Goal: Navigation & Orientation: Find specific page/section

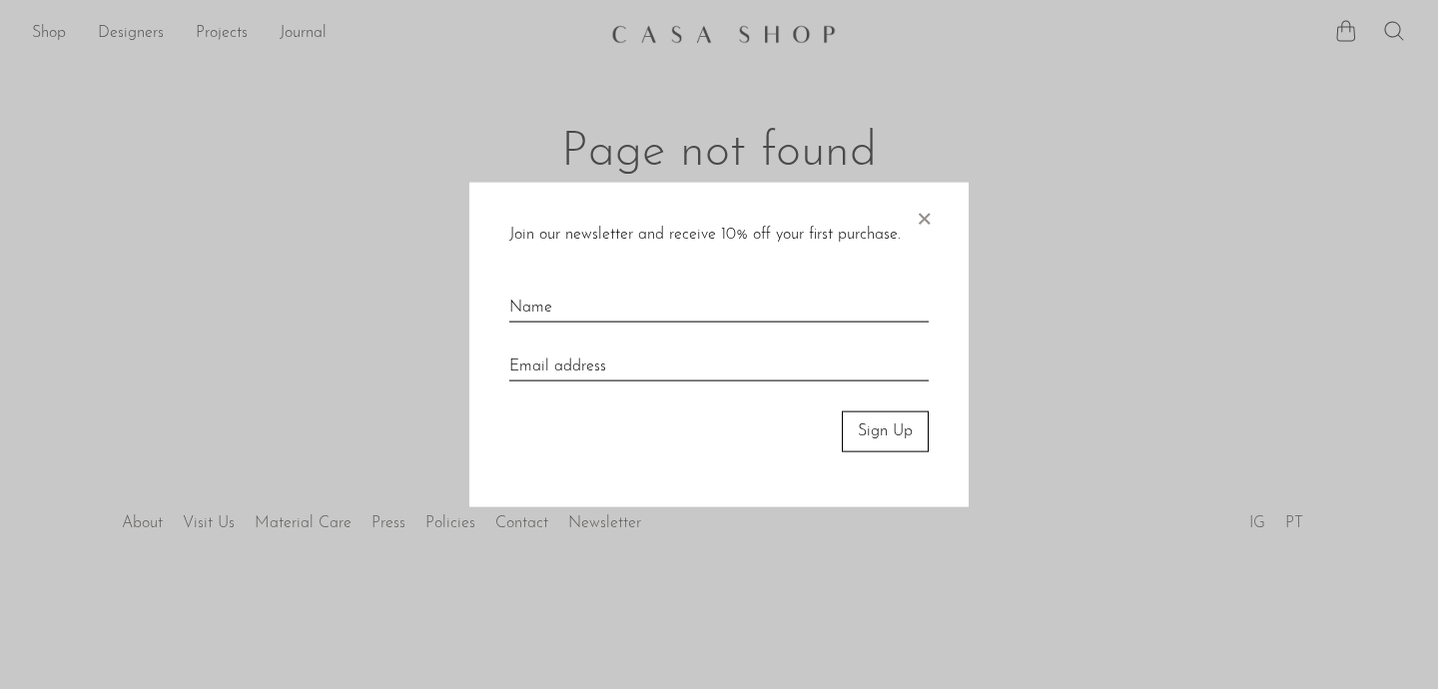
click at [922, 221] on span "×" at bounding box center [924, 215] width 20 height 64
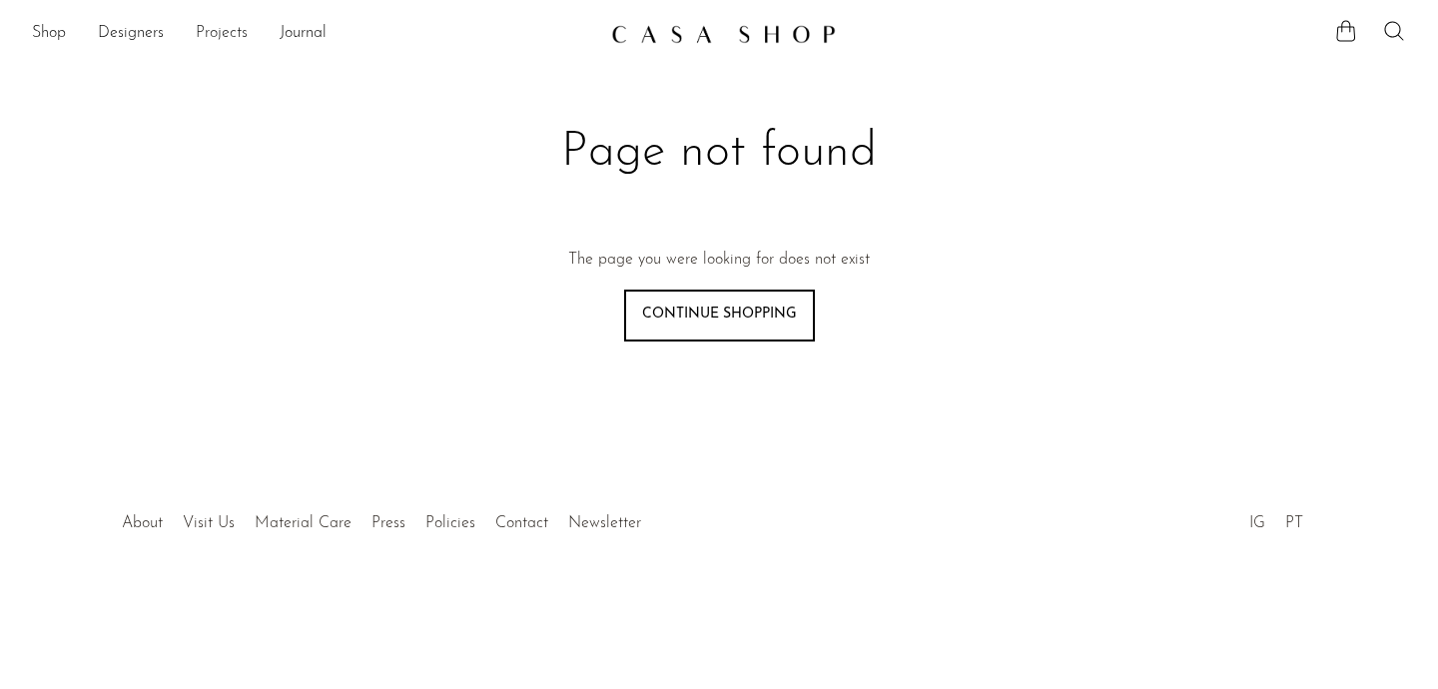
click at [229, 31] on link "Projects" at bounding box center [222, 34] width 52 height 26
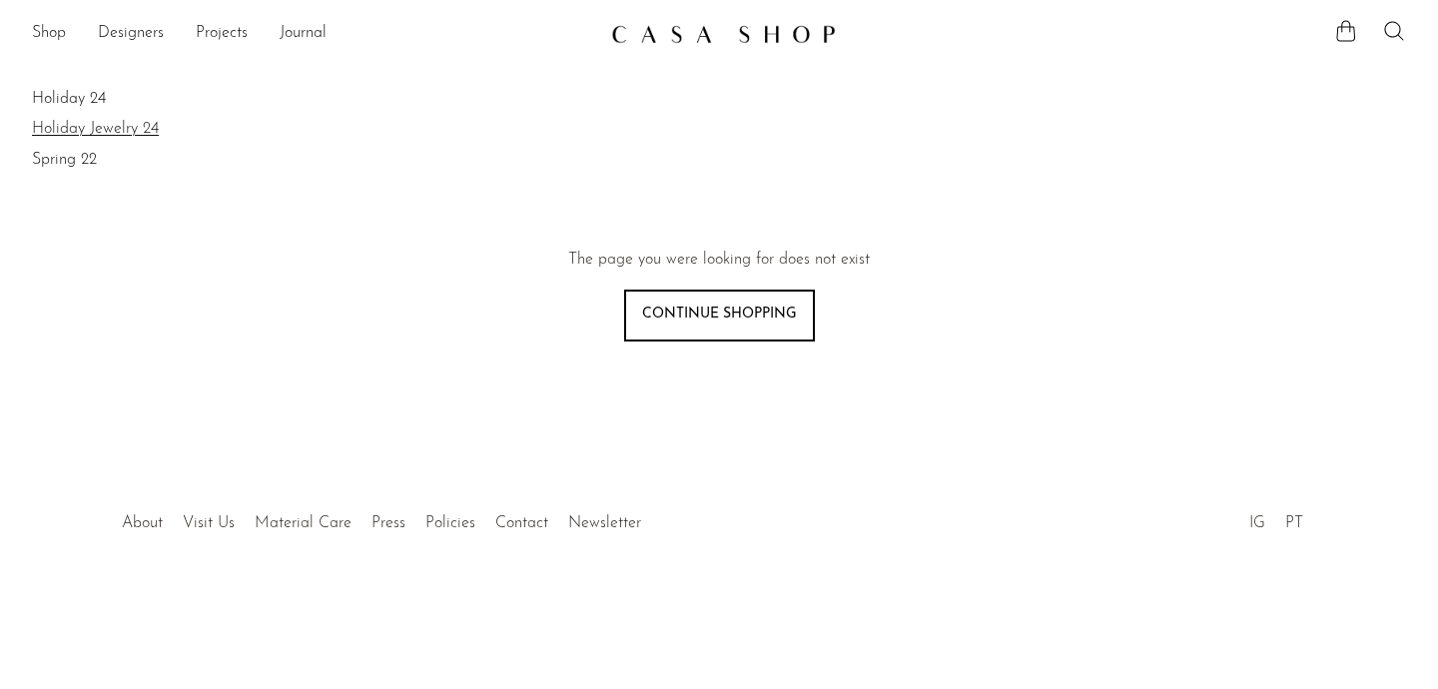
click at [109, 124] on link "Holiday Jewelry 24" at bounding box center [719, 129] width 1374 height 22
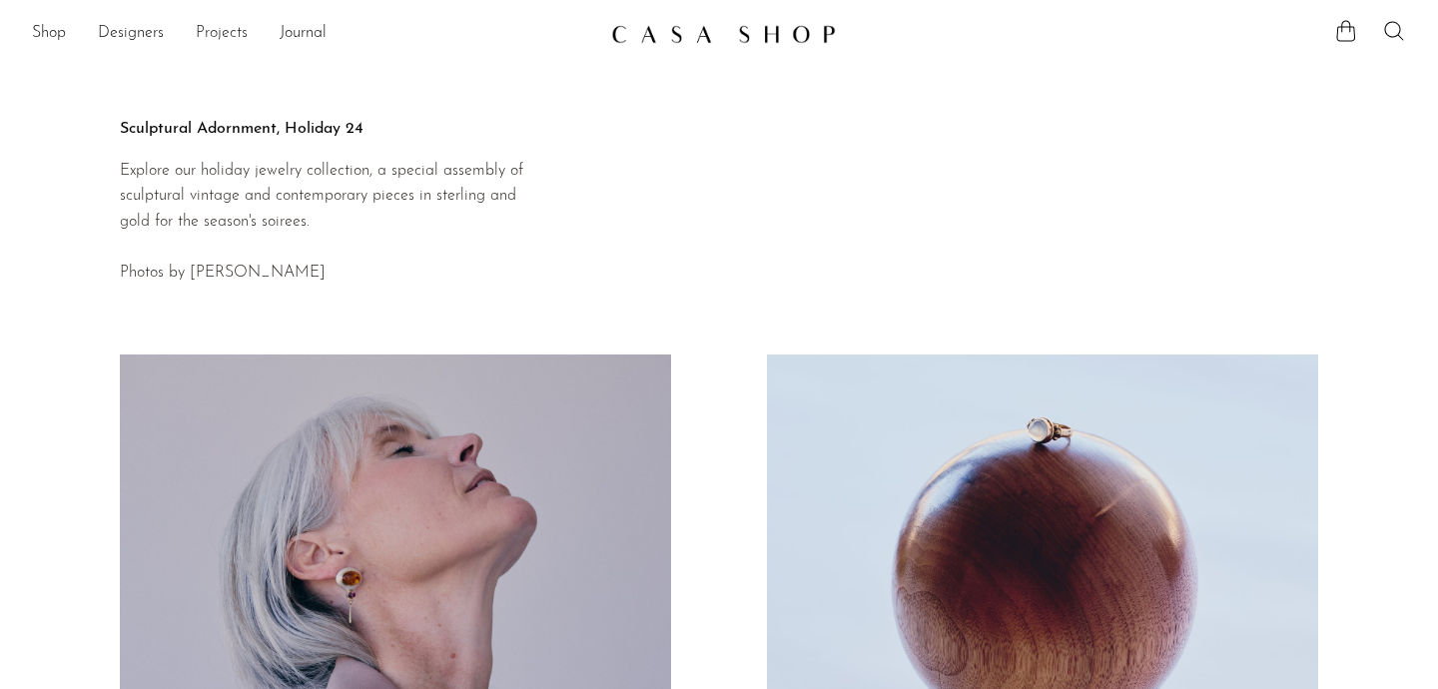
click at [234, 28] on link "Projects" at bounding box center [222, 34] width 52 height 26
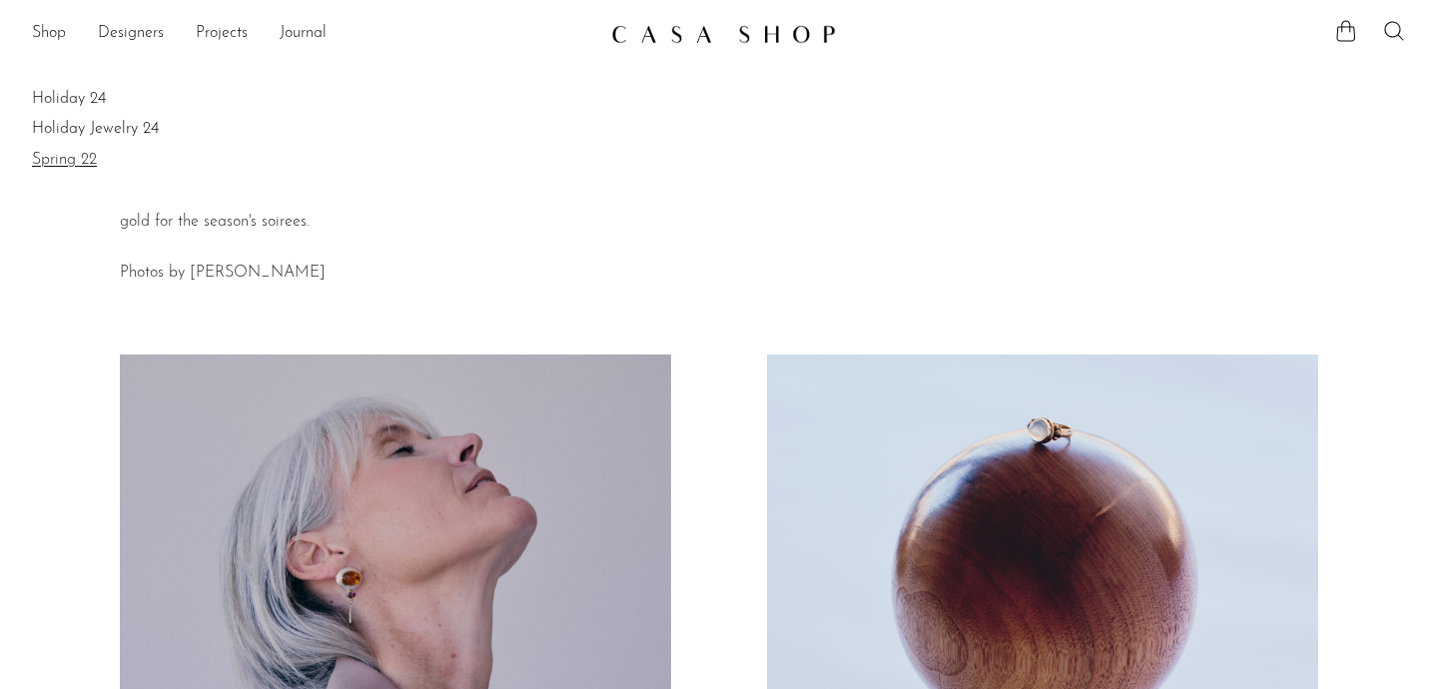
click at [75, 152] on link "Spring 22" at bounding box center [719, 160] width 1374 height 22
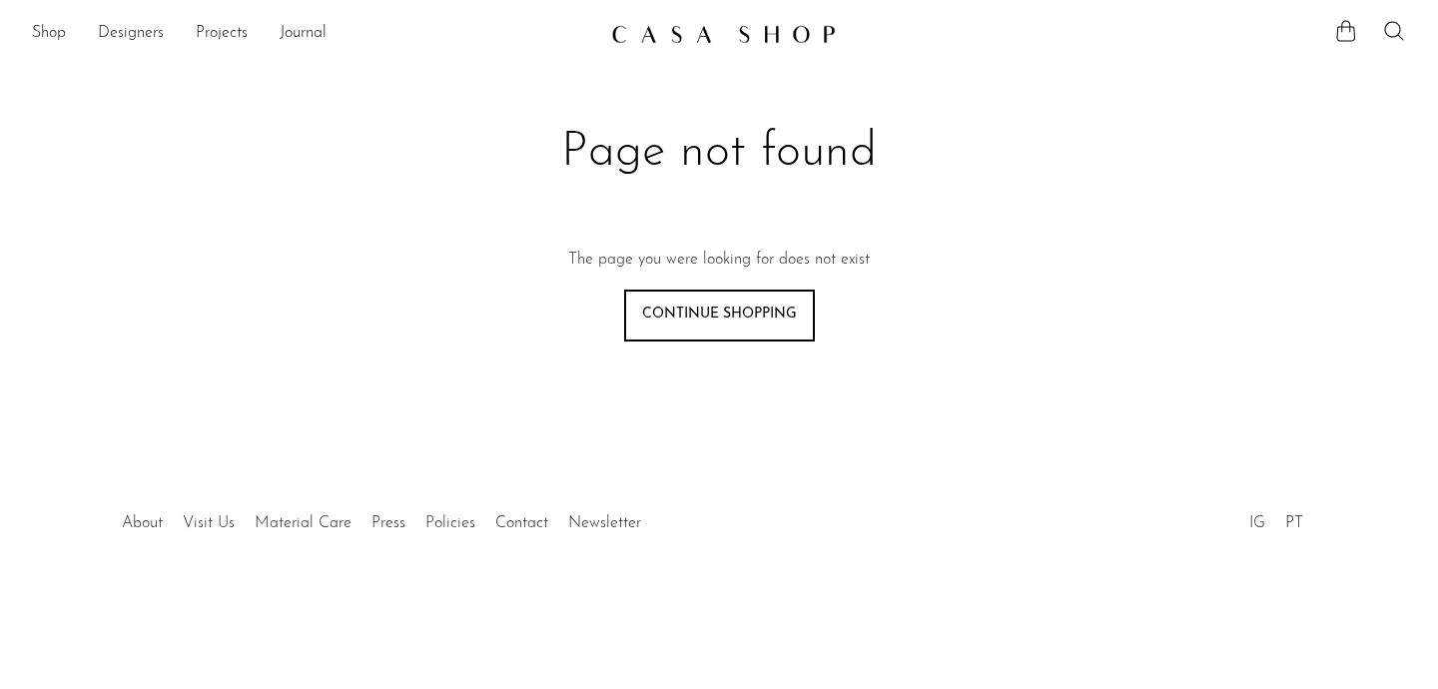
click at [771, 338] on link "Continue shopping" at bounding box center [719, 316] width 191 height 52
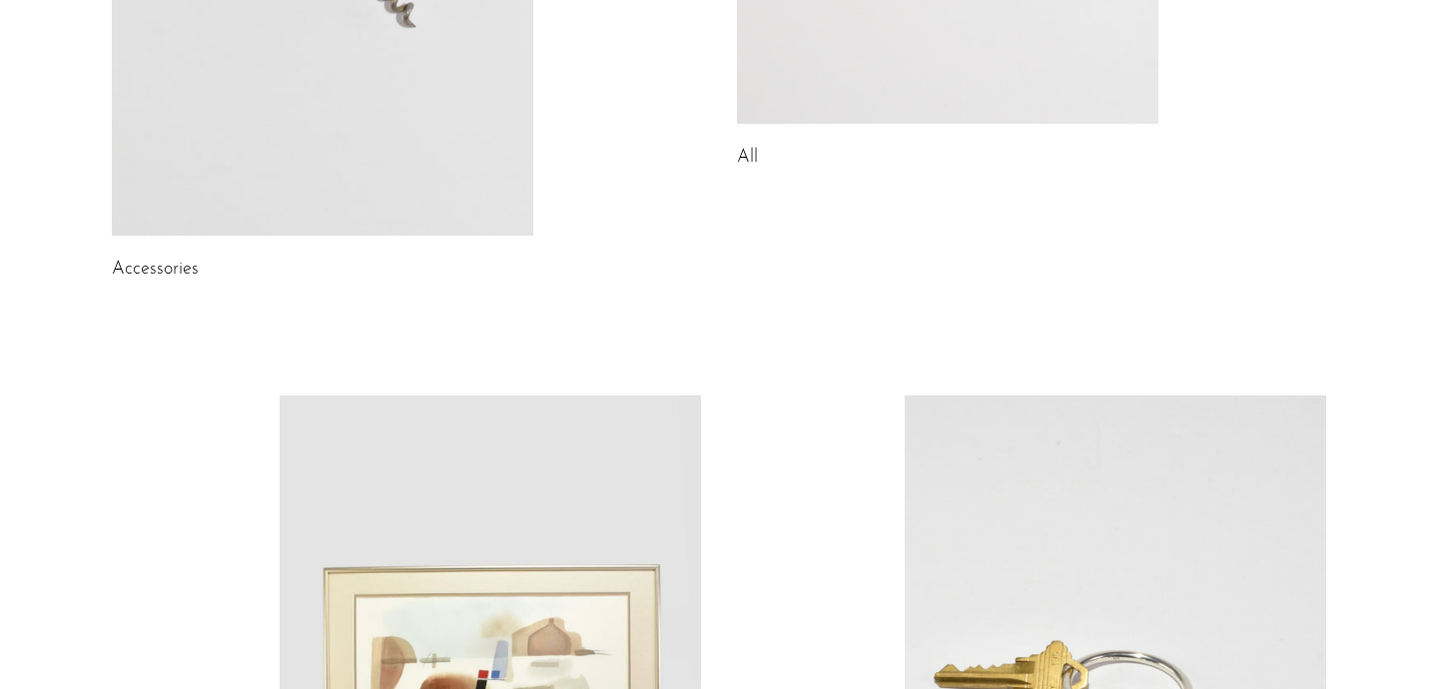
scroll to position [645, 0]
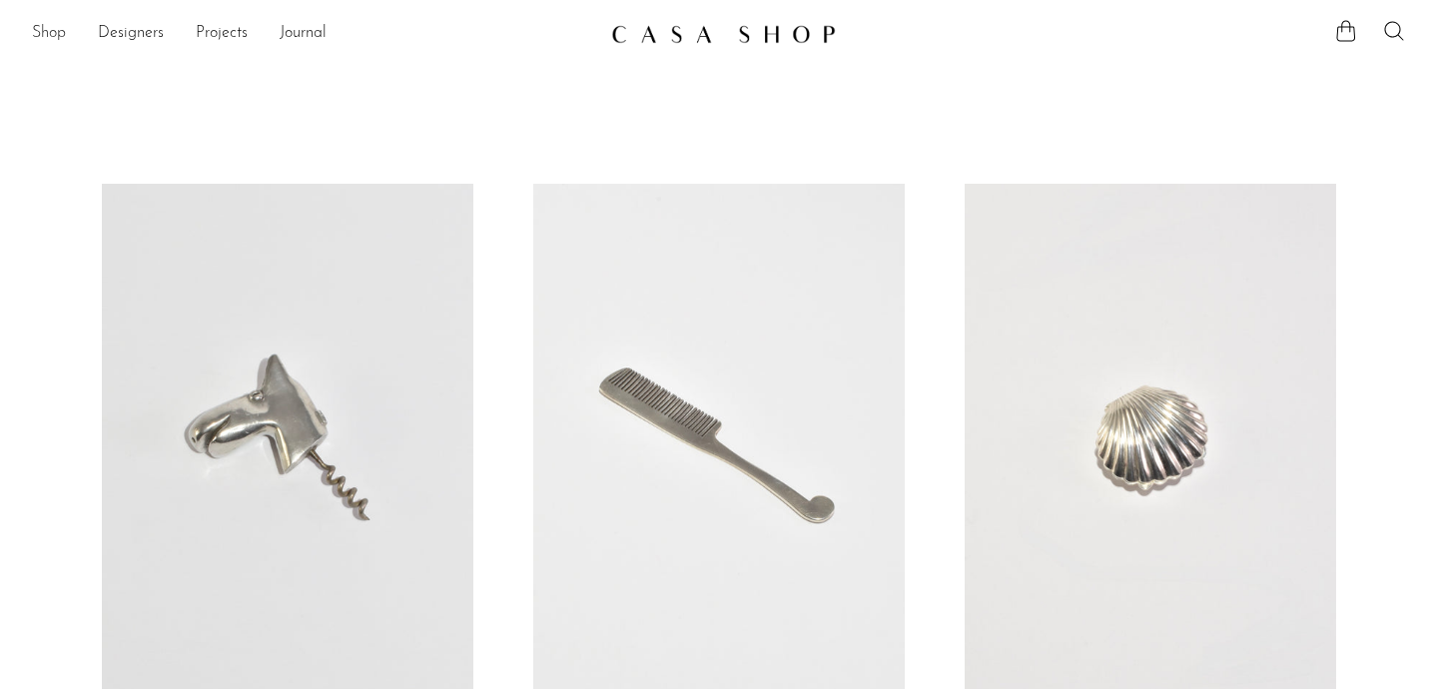
click at [54, 28] on link "Shop" at bounding box center [49, 34] width 34 height 26
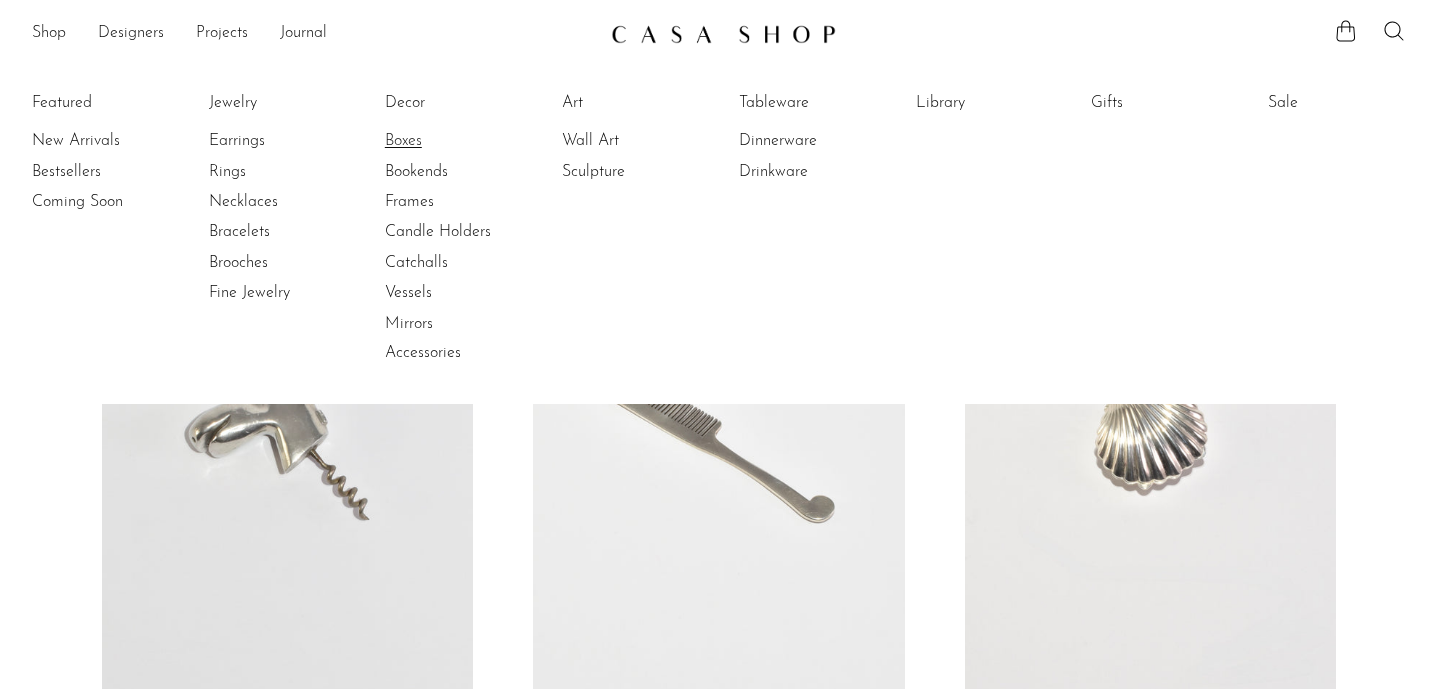
click at [417, 143] on link "Boxes" at bounding box center [460, 141] width 150 height 22
click at [444, 353] on link "Accessories" at bounding box center [460, 354] width 150 height 22
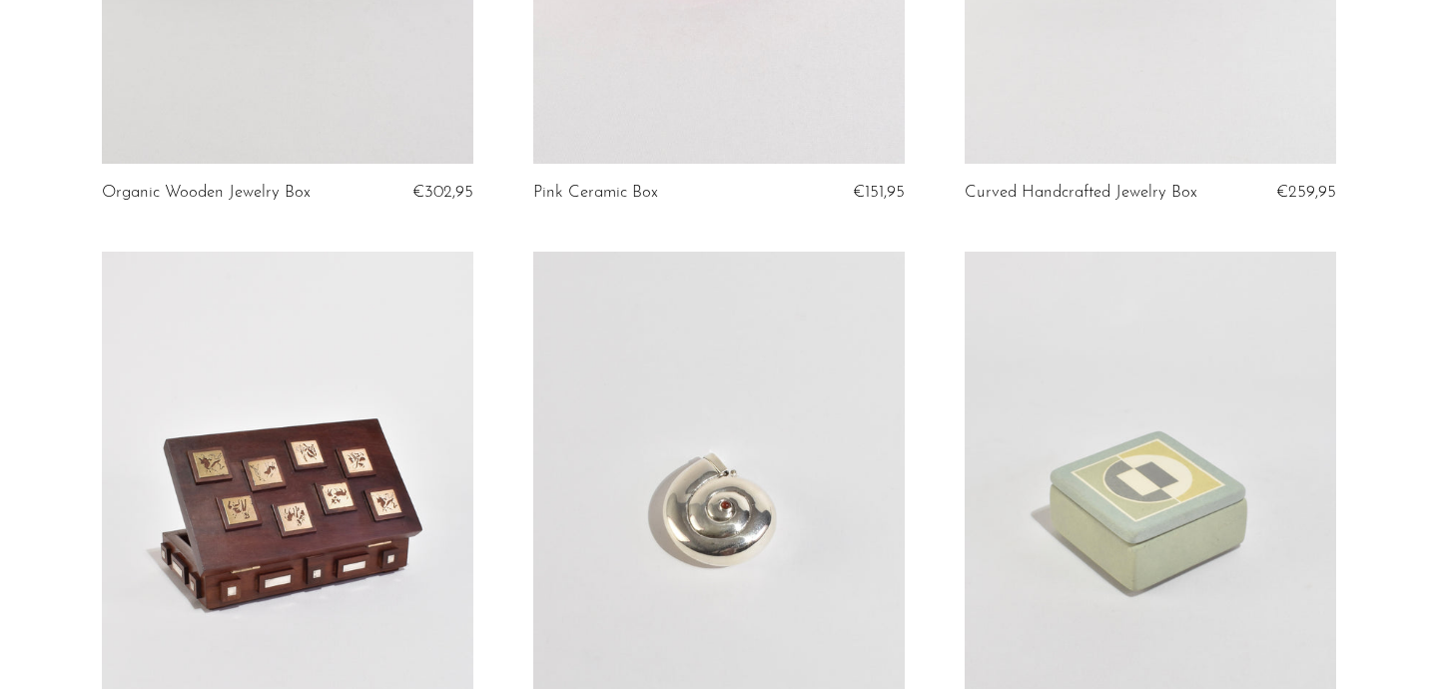
scroll to position [4075, 0]
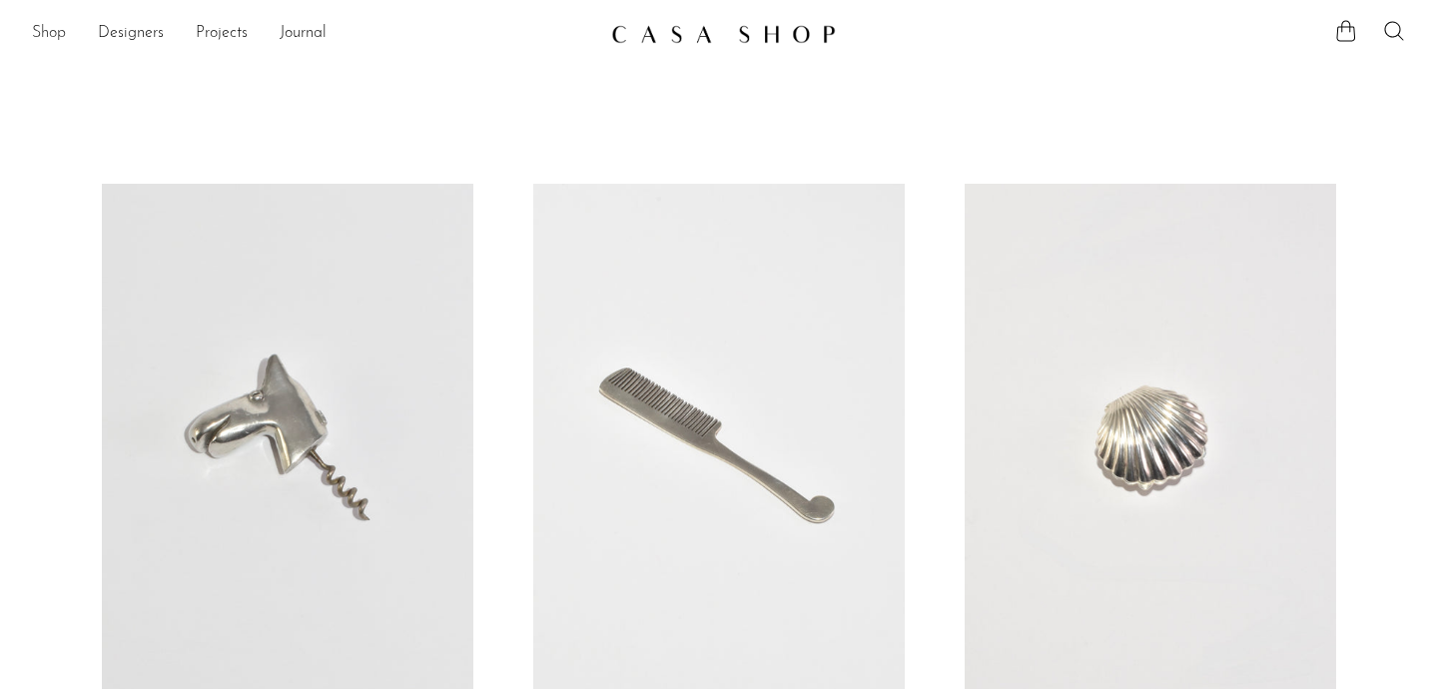
click at [50, 37] on link "Shop" at bounding box center [49, 34] width 34 height 26
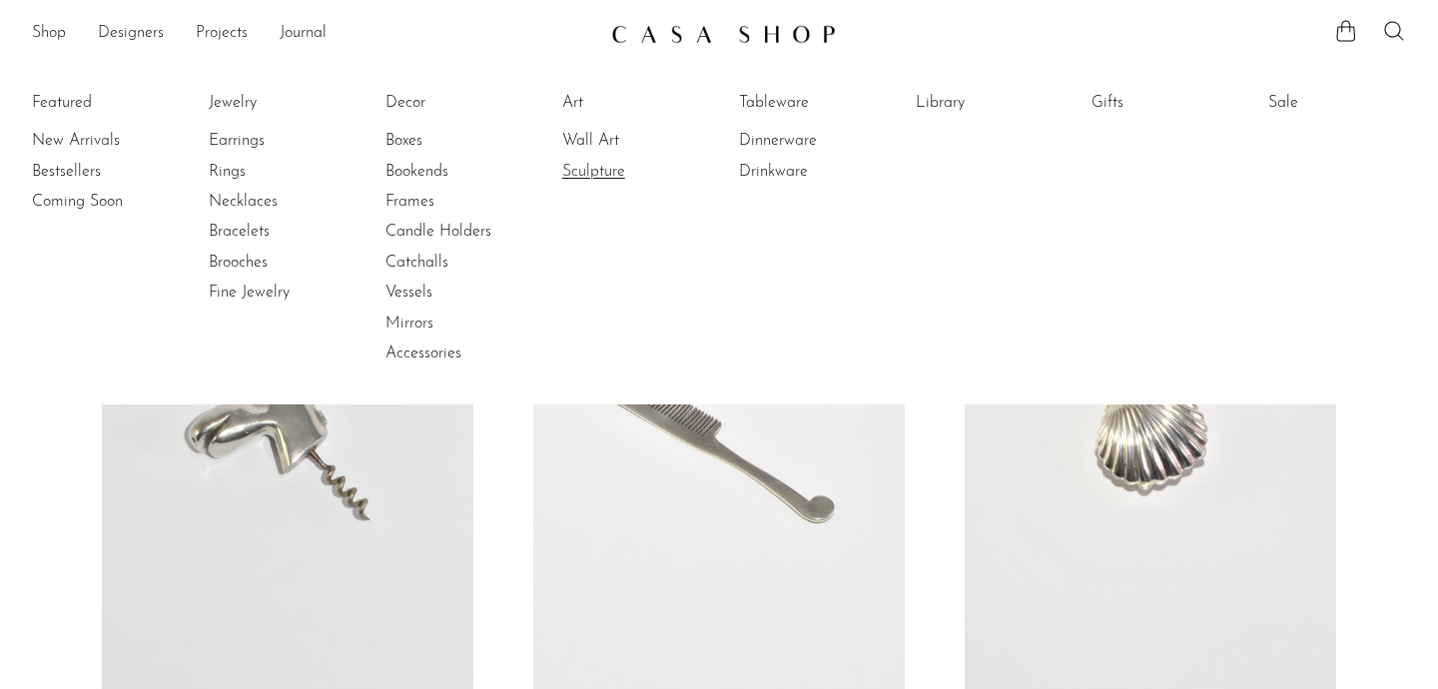
click at [607, 178] on link "Sculpture" at bounding box center [637, 172] width 150 height 22
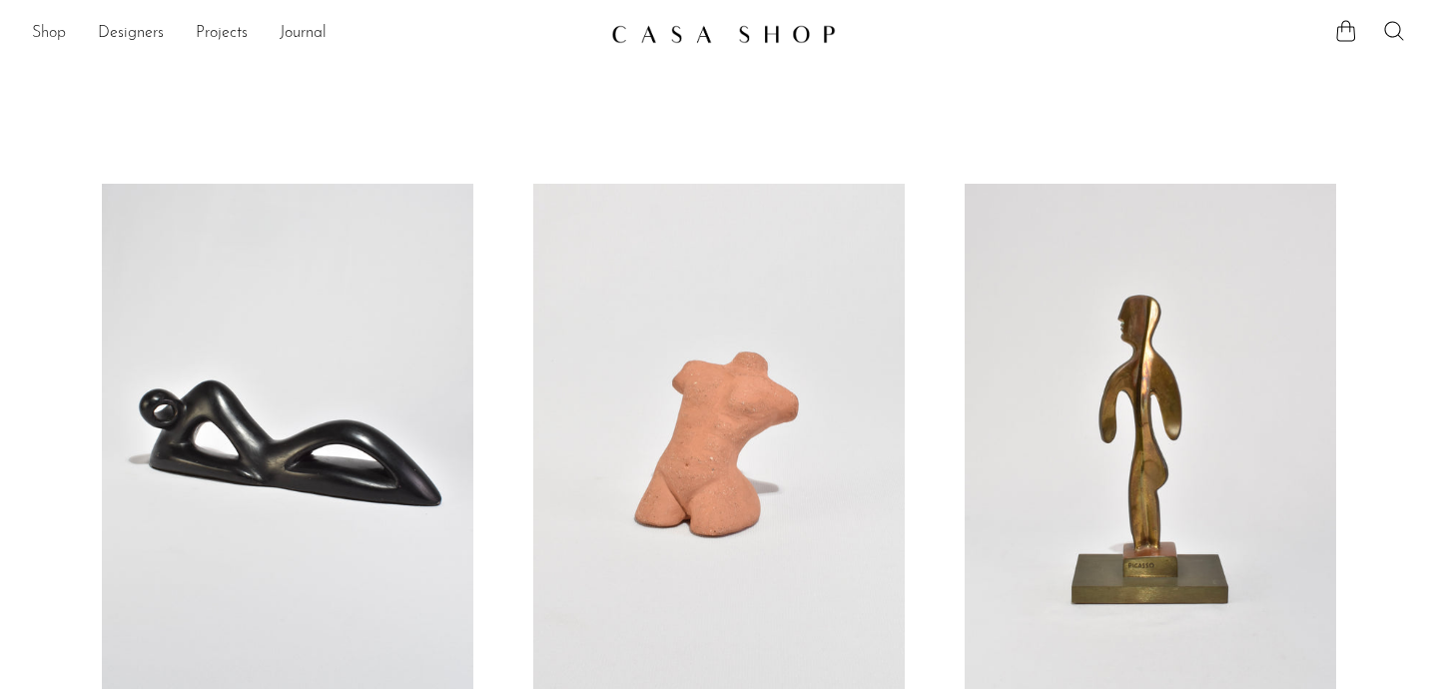
click at [50, 34] on link "Shop" at bounding box center [49, 34] width 34 height 26
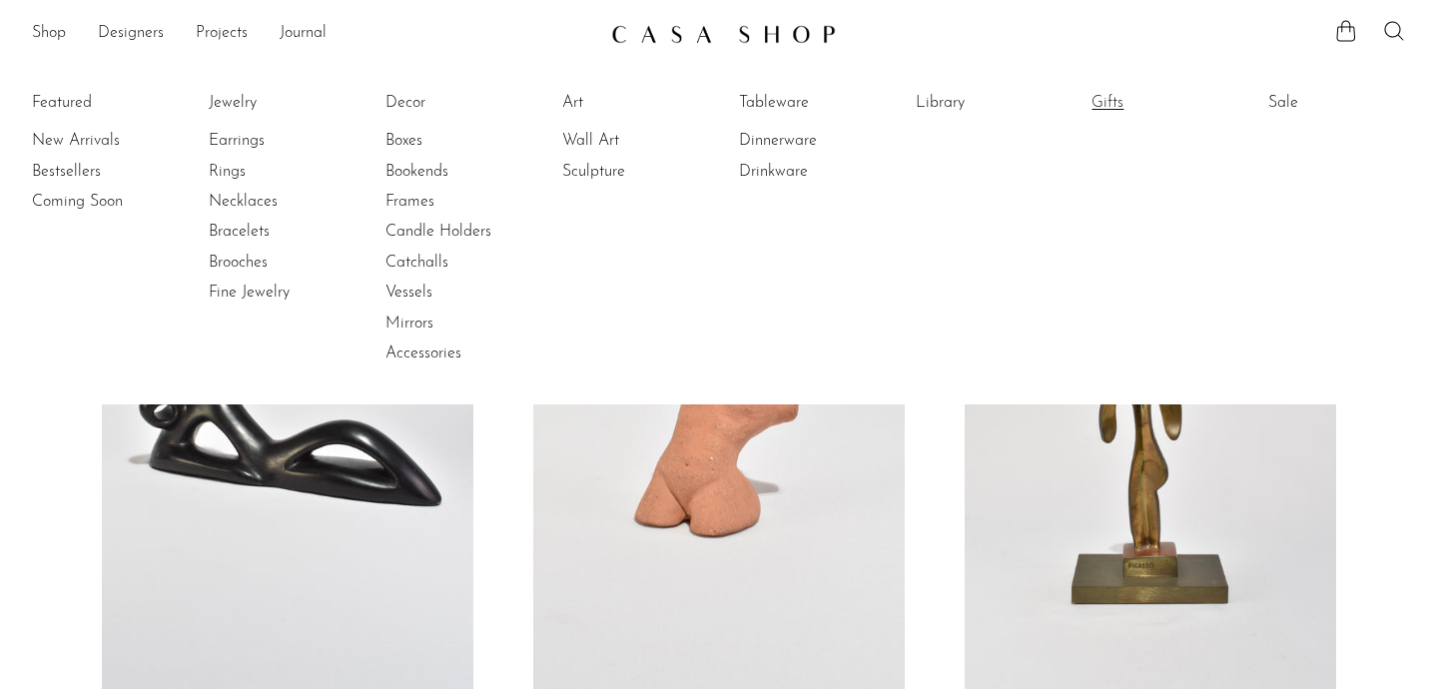
click at [1101, 105] on link "Gifts" at bounding box center [1166, 103] width 150 height 22
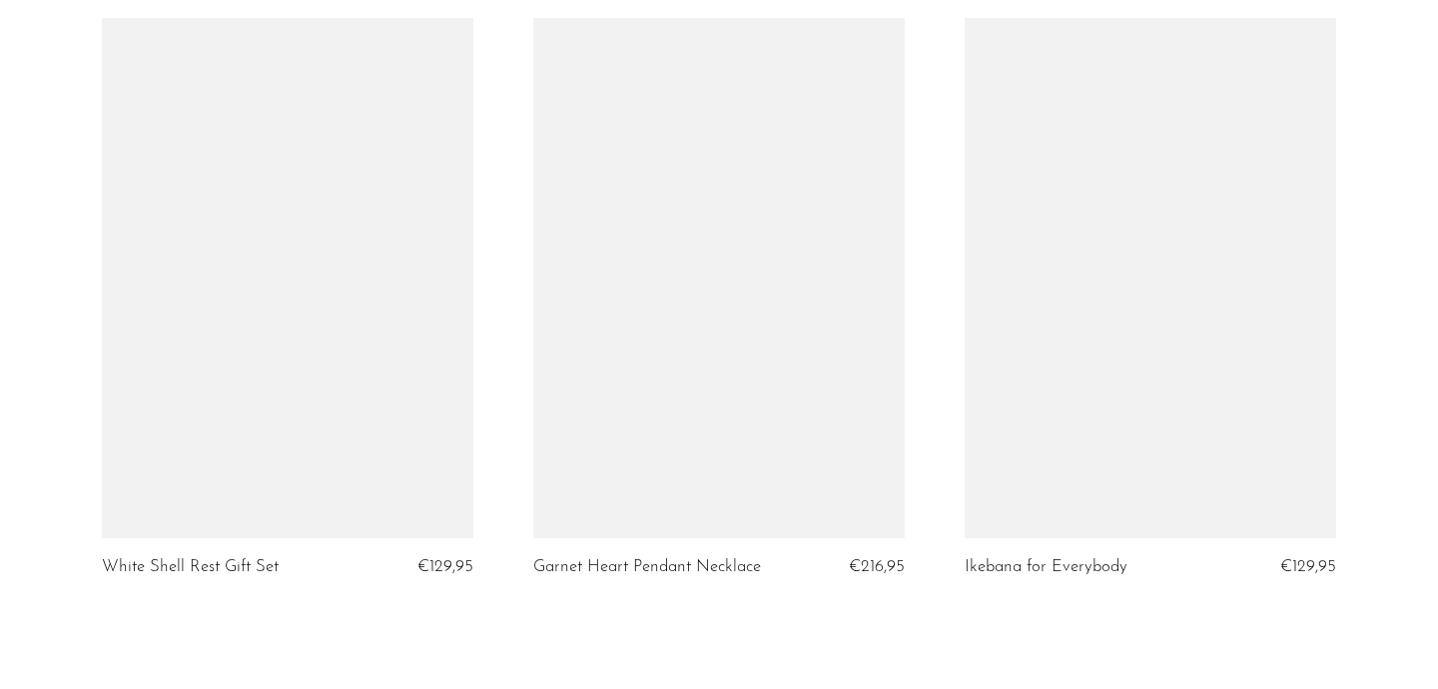
scroll to position [7297, 0]
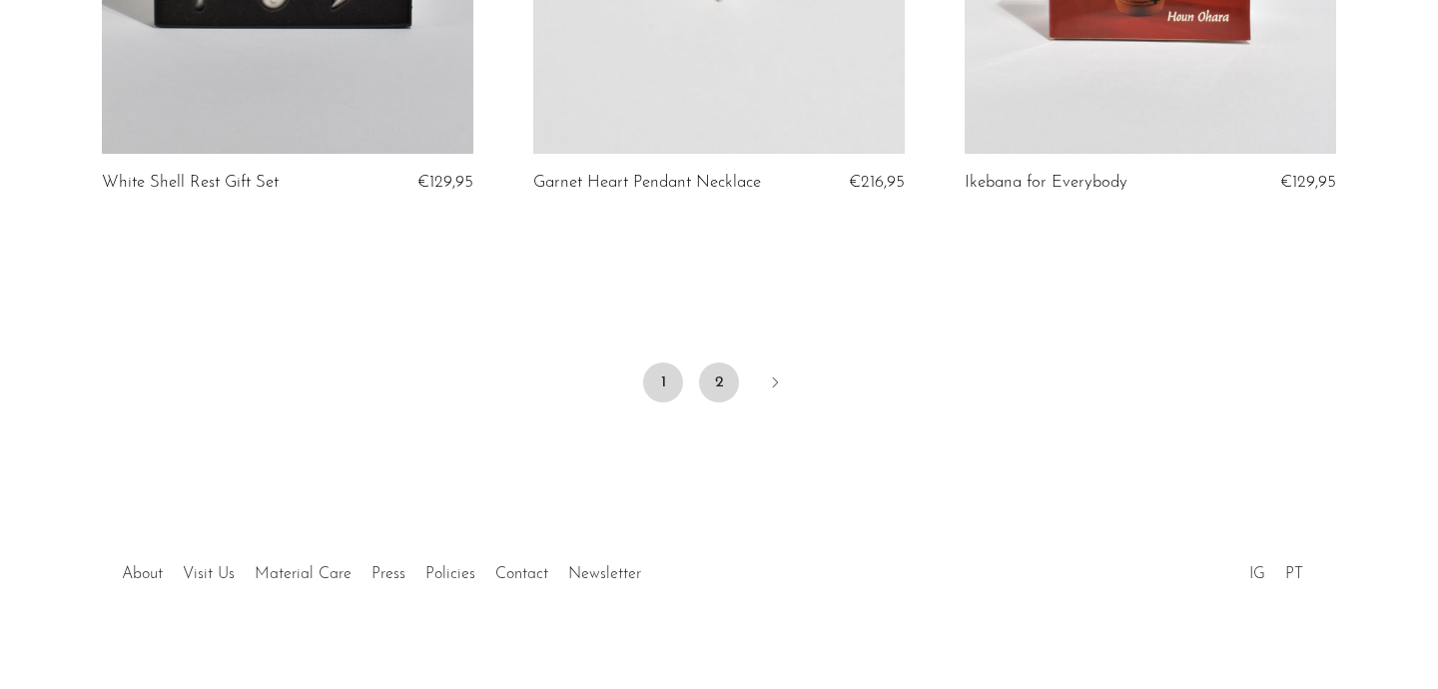
click at [713, 362] on link "2" at bounding box center [719, 382] width 40 height 40
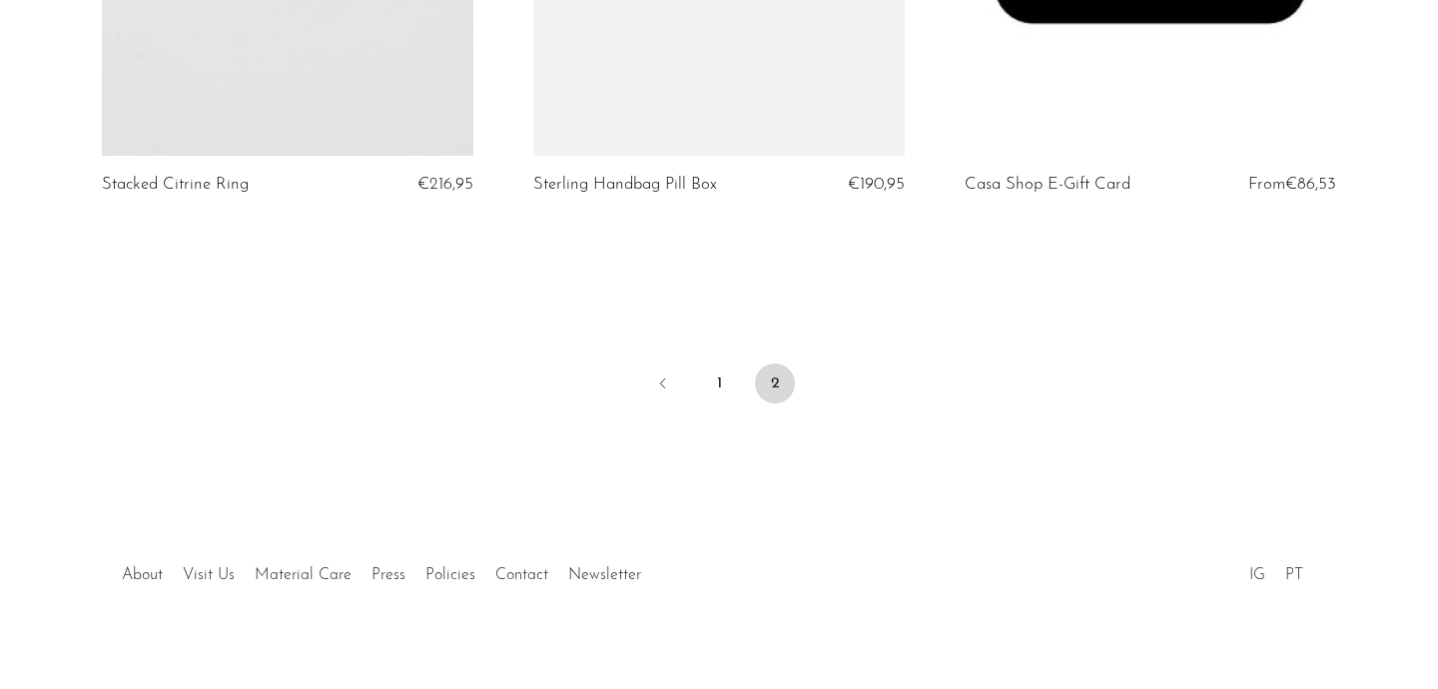
scroll to position [6651, 0]
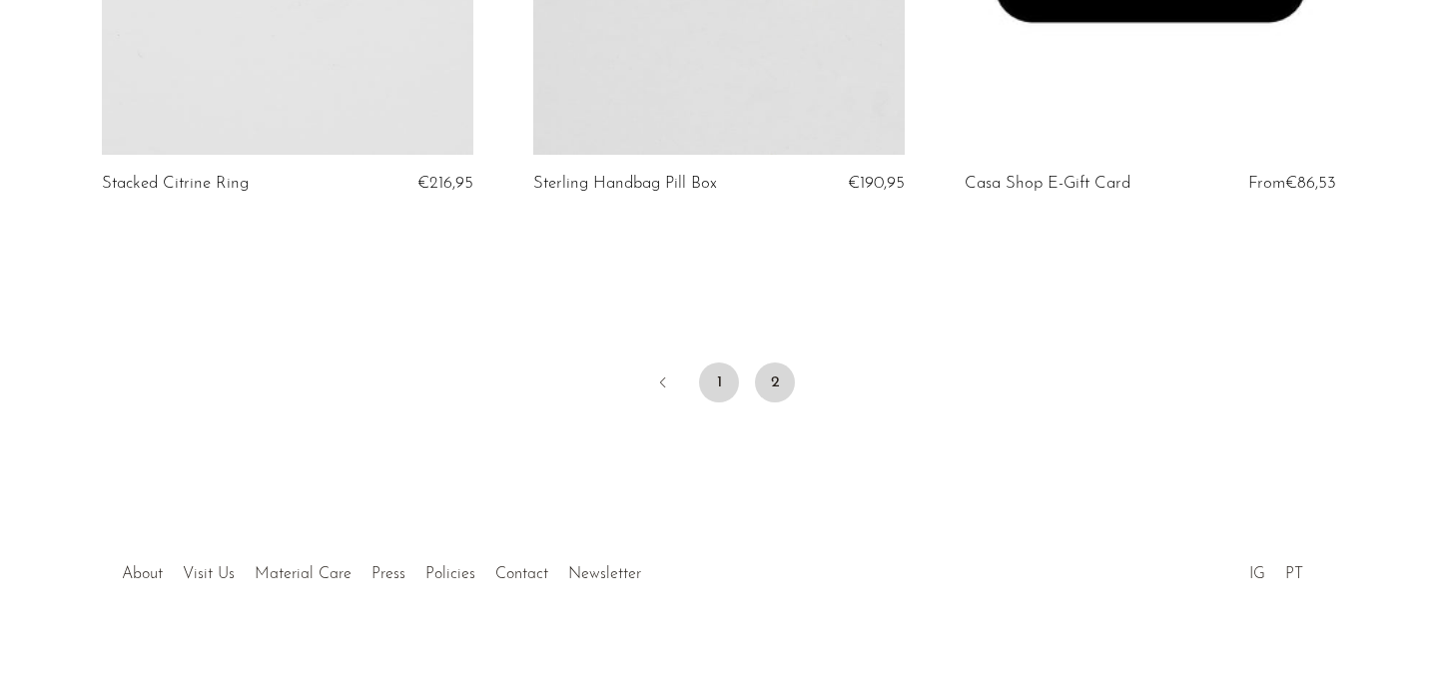
click at [716, 362] on link "1" at bounding box center [719, 382] width 40 height 40
